Goal: Task Accomplishment & Management: Use online tool/utility

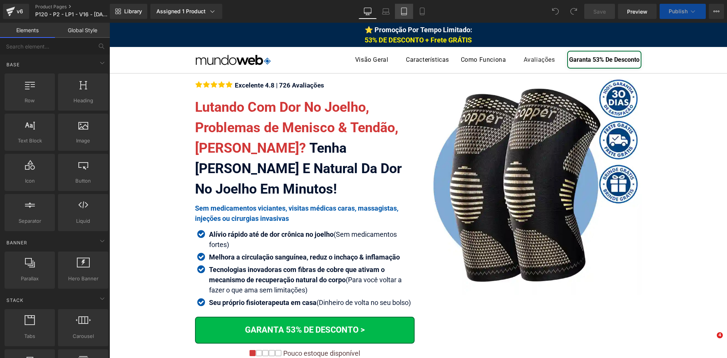
click at [406, 7] on link "Tablet" at bounding box center [404, 11] width 18 height 15
click at [406, 9] on icon at bounding box center [404, 12] width 8 height 8
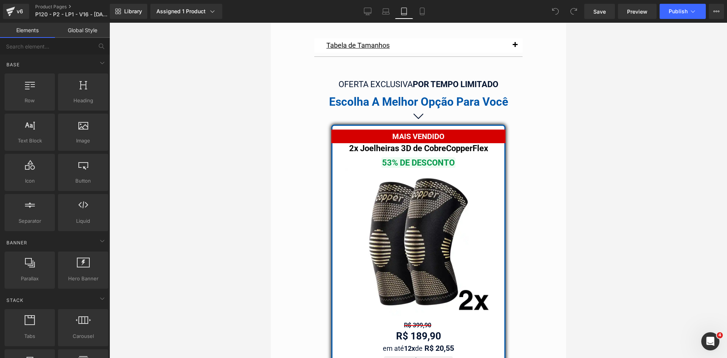
scroll to position [6336, 0]
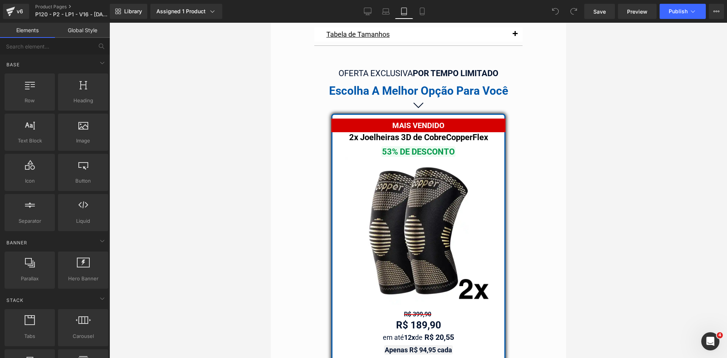
drag, startPoint x: 563, startPoint y: 34, endPoint x: 849, endPoint y: 277, distance: 375.5
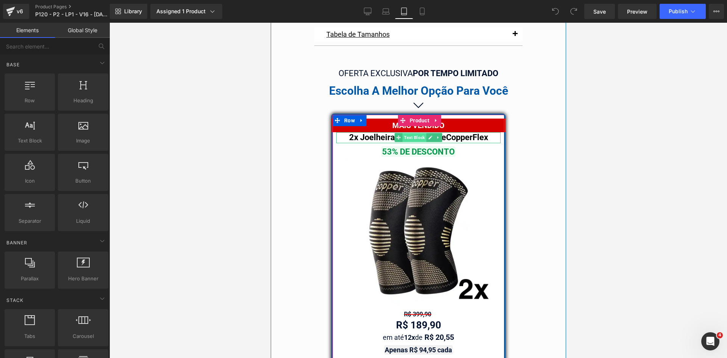
click at [413, 133] on span "Text Block" at bounding box center [414, 137] width 24 height 9
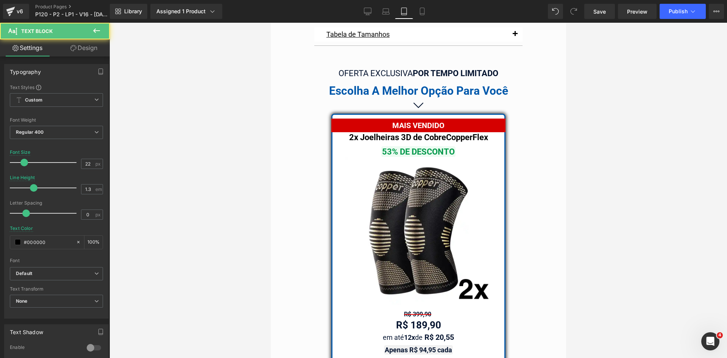
click at [83, 39] on span "Text Block" at bounding box center [46, 31] width 76 height 17
click at [84, 45] on link "Design" at bounding box center [83, 47] width 55 height 17
click at [0, 0] on div "Spacing" at bounding box center [0, 0] width 0 height 0
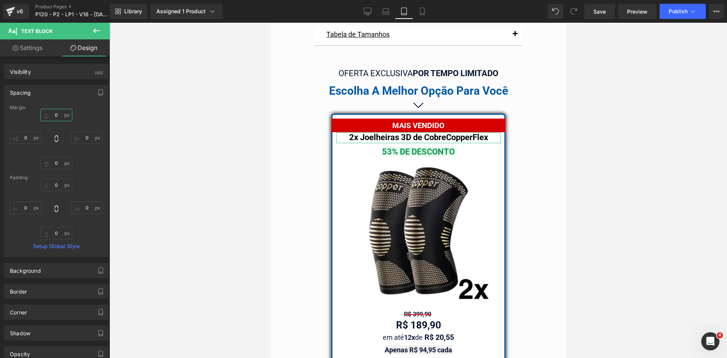
click at [57, 116] on input "text" at bounding box center [57, 115] width 32 height 12
type input "10"
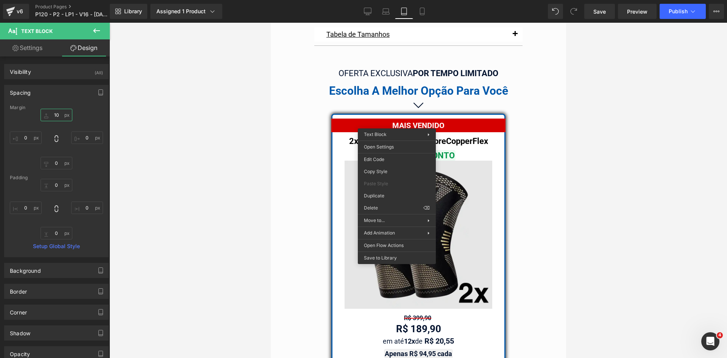
drag, startPoint x: 664, startPoint y: 195, endPoint x: 394, endPoint y: 172, distance: 270.5
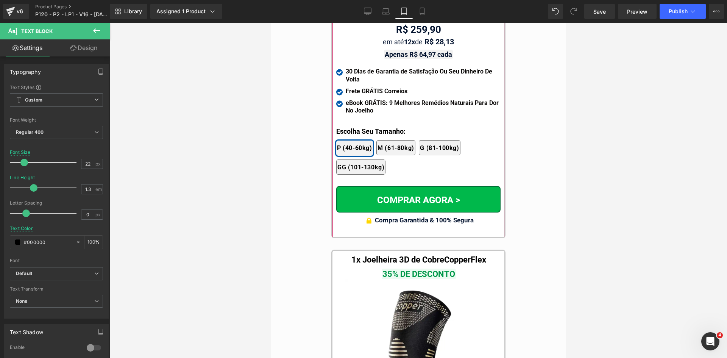
scroll to position [7168, 0]
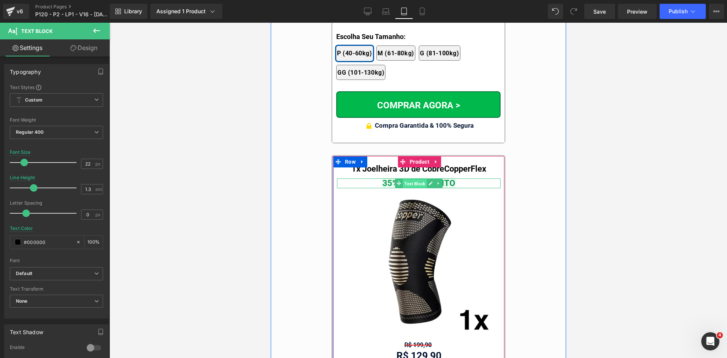
click at [419, 179] on span "Text Block" at bounding box center [414, 183] width 24 height 9
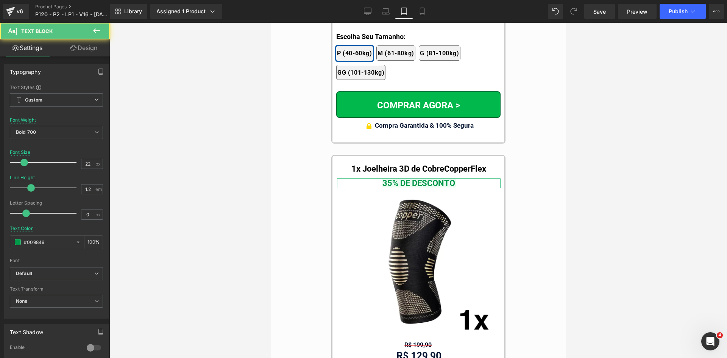
drag, startPoint x: 85, startPoint y: 44, endPoint x: 36, endPoint y: 90, distance: 67.5
click at [85, 44] on link "Design" at bounding box center [83, 47] width 55 height 17
click at [0, 0] on div "Spacing" at bounding box center [0, 0] width 0 height 0
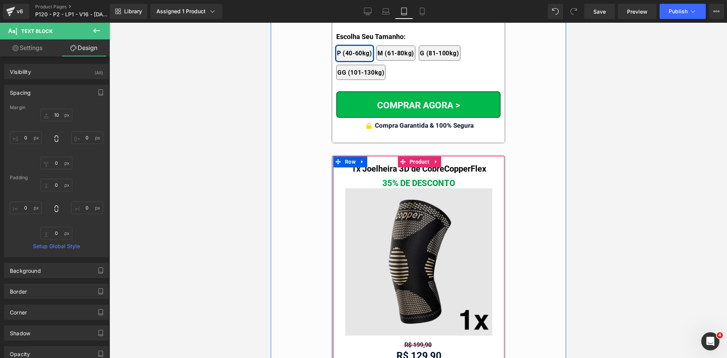
click at [422, 250] on img at bounding box center [418, 261] width 147 height 147
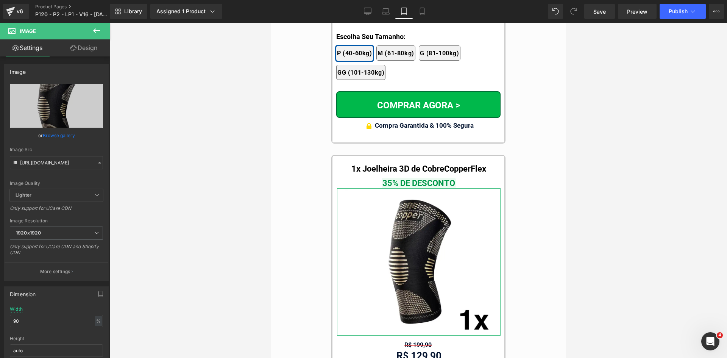
drag, startPoint x: 73, startPoint y: 52, endPoint x: 24, endPoint y: 41, distance: 50.6
click at [73, 53] on link "Design" at bounding box center [83, 47] width 55 height 17
click at [24, 40] on link "Settings" at bounding box center [27, 47] width 55 height 17
click at [28, 48] on link "Settings" at bounding box center [27, 47] width 55 height 17
drag, startPoint x: 41, startPoint y: 324, endPoint x: 3, endPoint y: 324, distance: 37.5
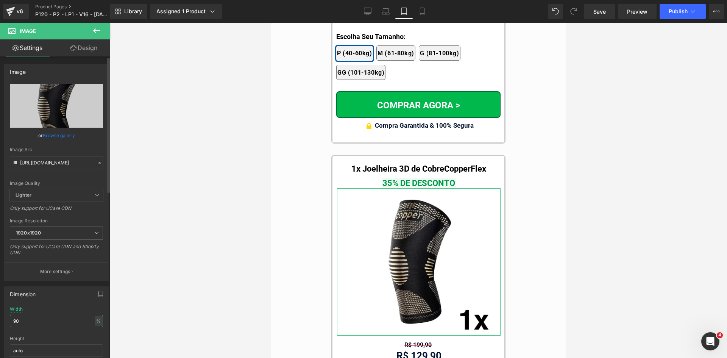
click at [2, 324] on div "Dimension 90% Width 90 % % px auto Height auto 0 Circle Image" at bounding box center [56, 332] width 113 height 102
click at [96, 322] on div "%" at bounding box center [98, 321] width 7 height 10
drag, startPoint x: 98, startPoint y: 343, endPoint x: 79, endPoint y: 342, distance: 18.6
click at [98, 343] on li "px" at bounding box center [97, 343] width 9 height 11
drag, startPoint x: 26, startPoint y: 322, endPoint x: 0, endPoint y: 322, distance: 26.5
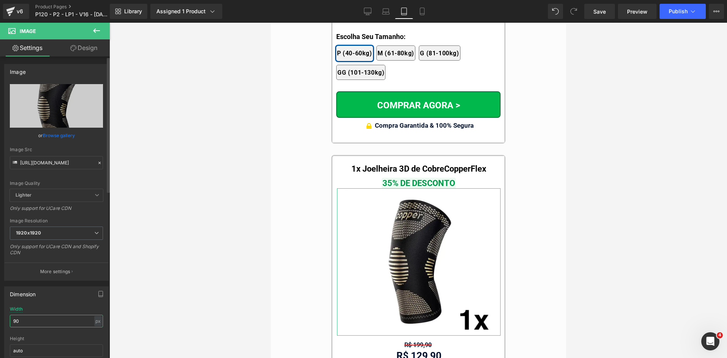
click at [0, 322] on div "Dimension 90% Width 90 px % px auto Height auto 0 Circle Image" at bounding box center [56, 332] width 113 height 102
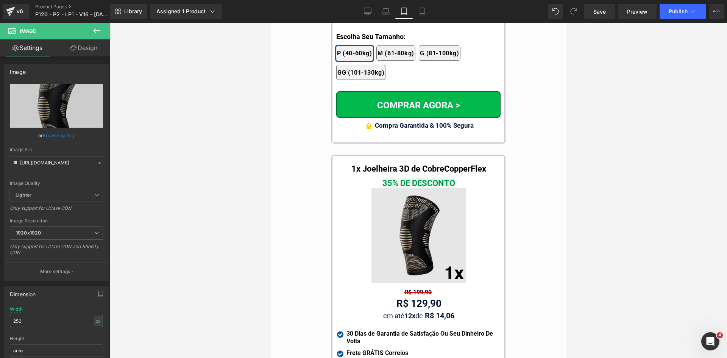
type input "250"
drag, startPoint x: 665, startPoint y: 290, endPoint x: 404, endPoint y: 239, distance: 266.1
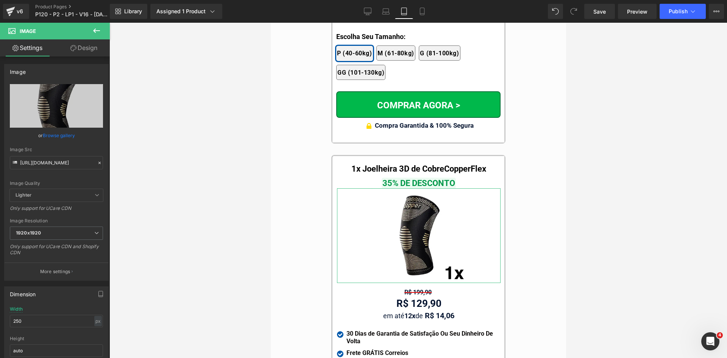
click at [92, 49] on link "Design" at bounding box center [83, 47] width 55 height 17
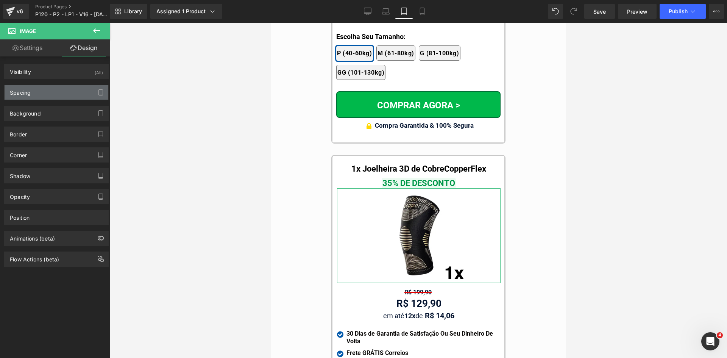
click at [9, 94] on div "Spacing" at bounding box center [57, 92] width 104 height 14
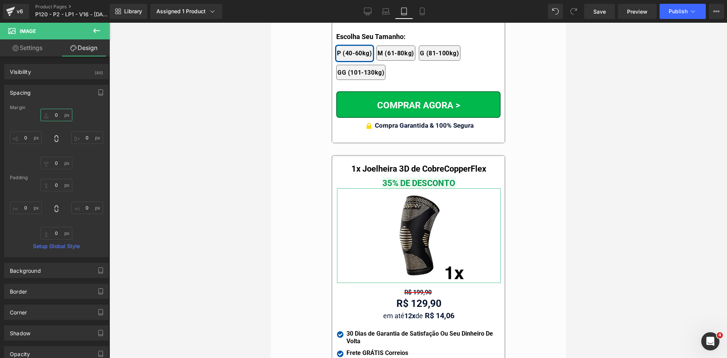
click at [59, 116] on input "text" at bounding box center [57, 115] width 32 height 12
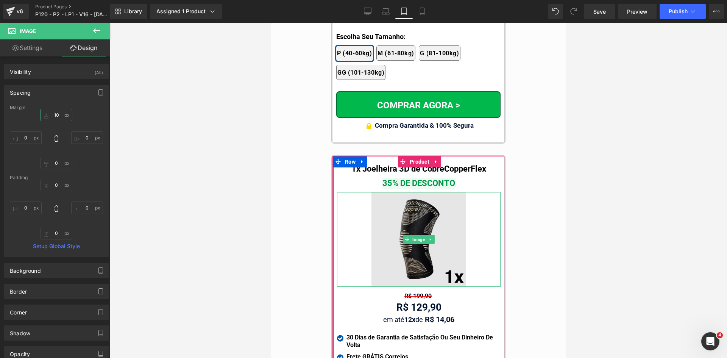
type input "10"
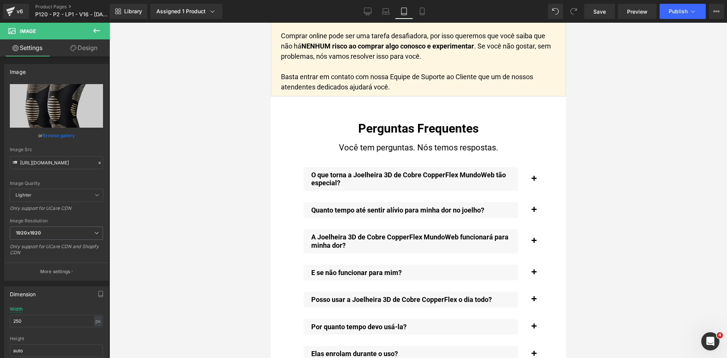
scroll to position [8228, 0]
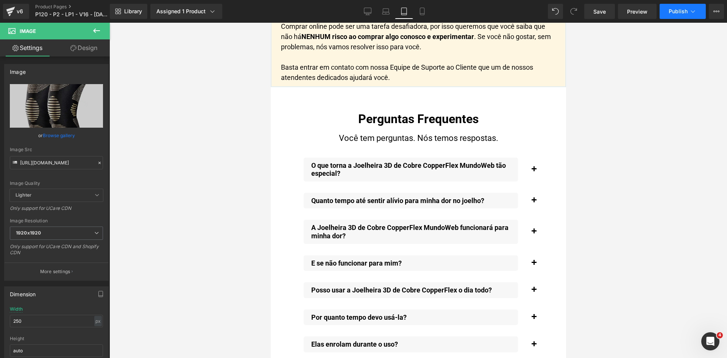
click at [686, 15] on button "Publish" at bounding box center [682, 11] width 46 height 15
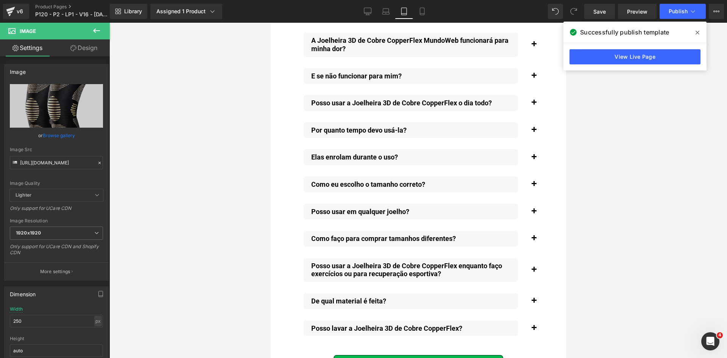
scroll to position [8266, 0]
